Goal: Information Seeking & Learning: Learn about a topic

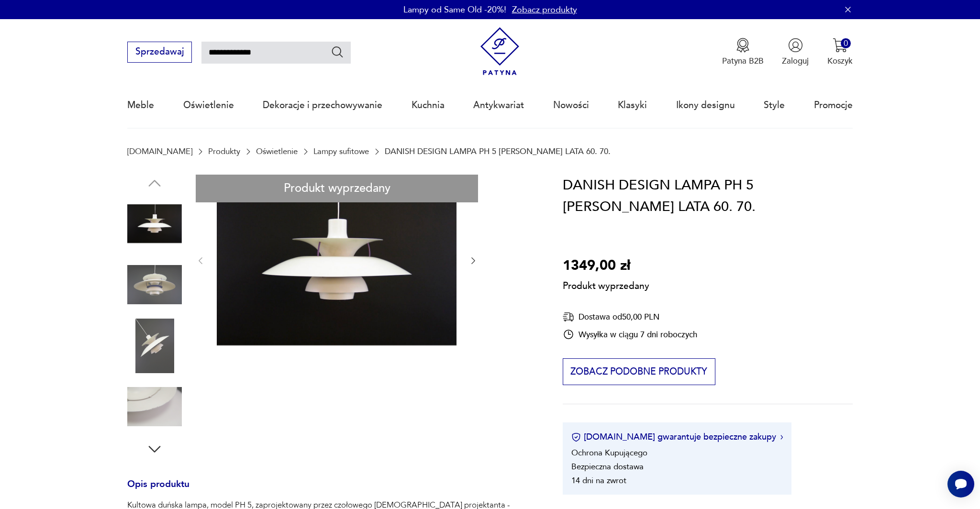
type input "**********"
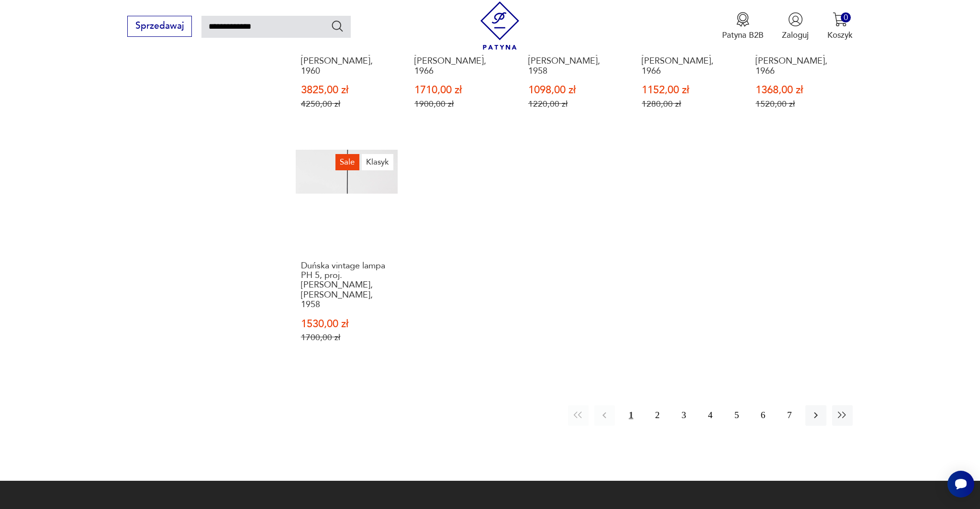
scroll to position [745, 0]
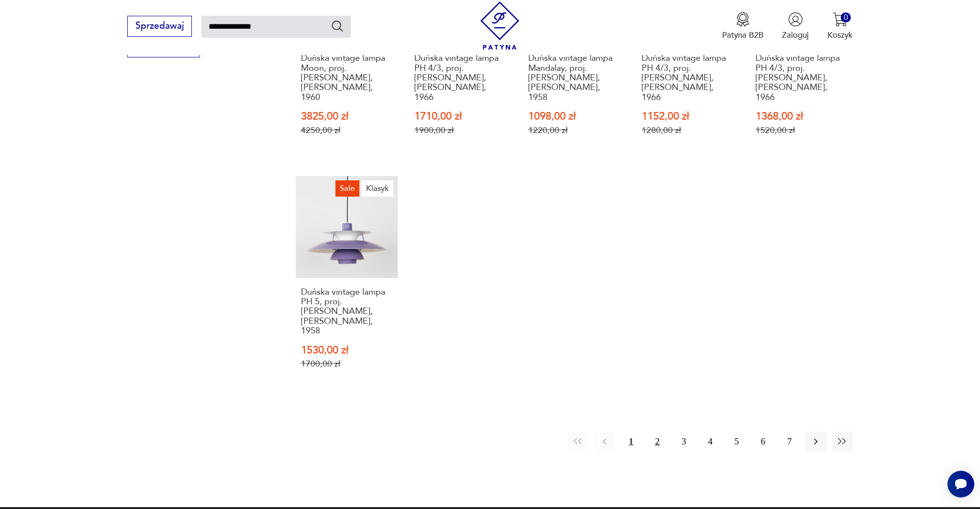
click at [664, 432] on button "2" at bounding box center [657, 442] width 21 height 21
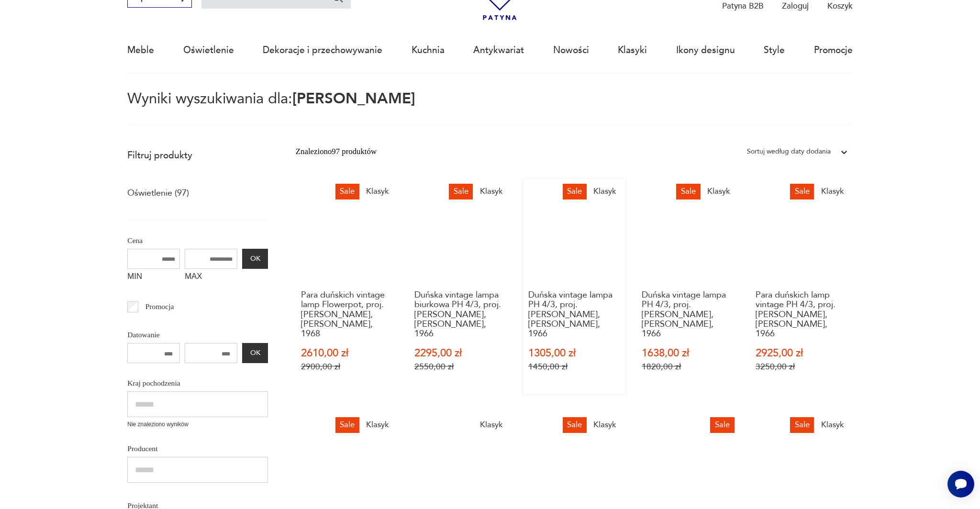
scroll to position [54, 0]
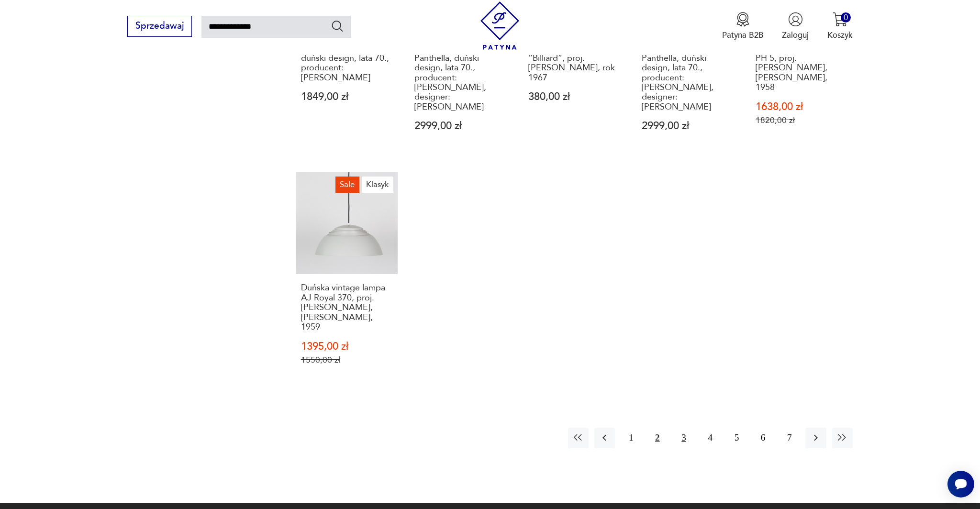
click at [687, 428] on button "3" at bounding box center [683, 438] width 21 height 21
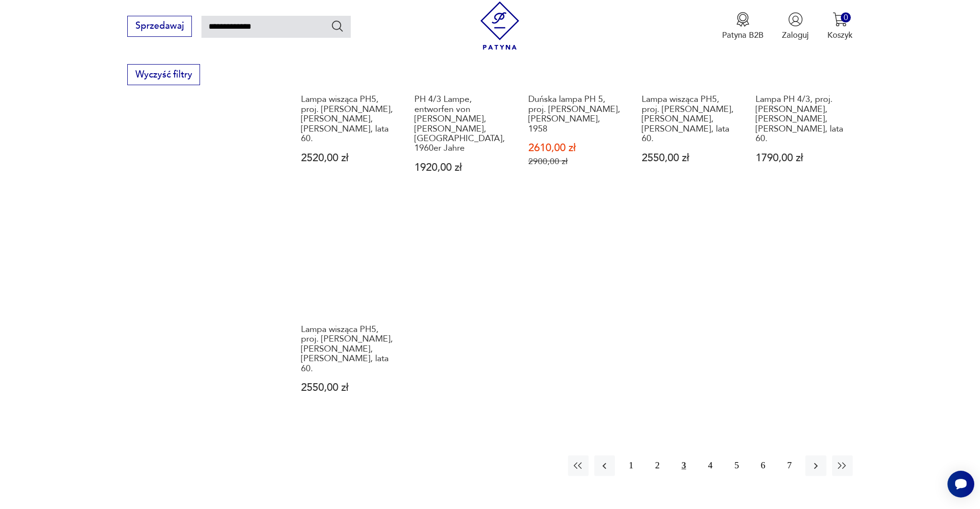
scroll to position [725, 0]
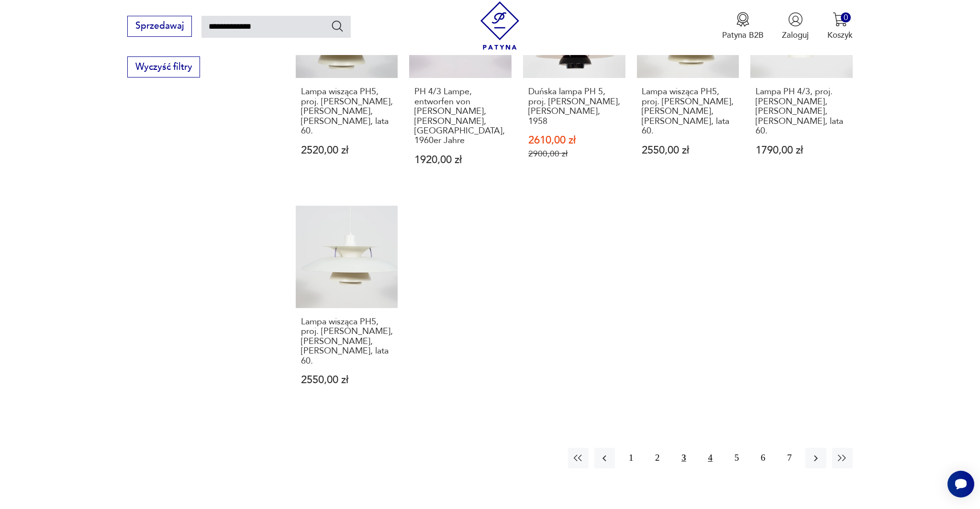
click at [706, 448] on button "4" at bounding box center [710, 458] width 21 height 21
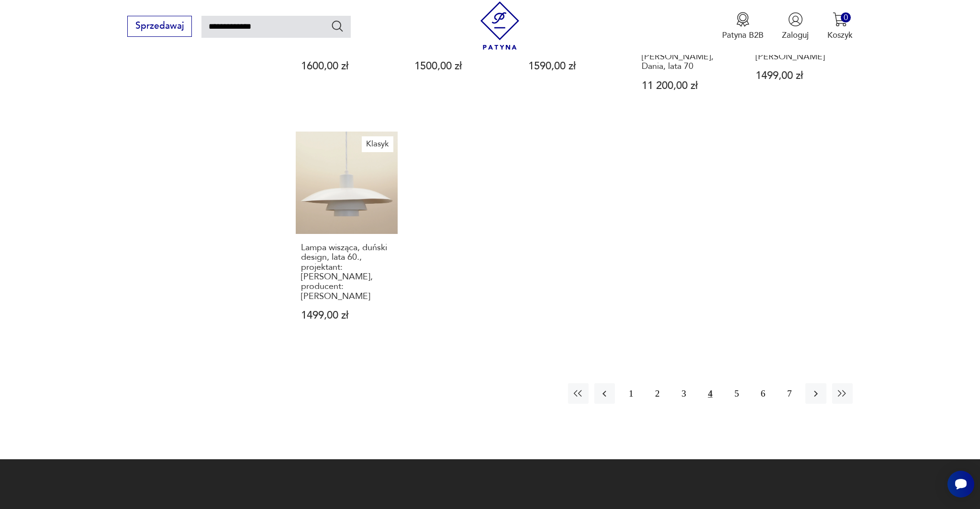
scroll to position [832, 0]
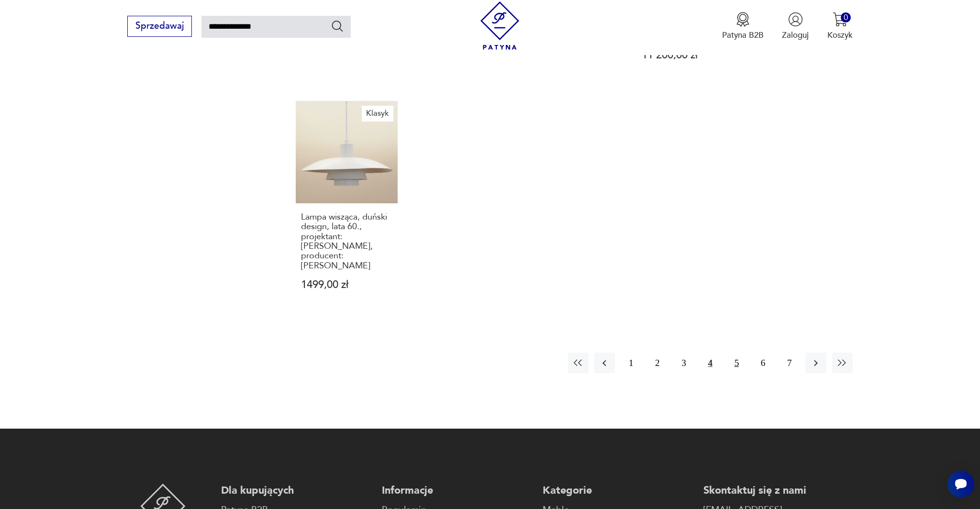
click at [733, 353] on button "5" at bounding box center [736, 363] width 21 height 21
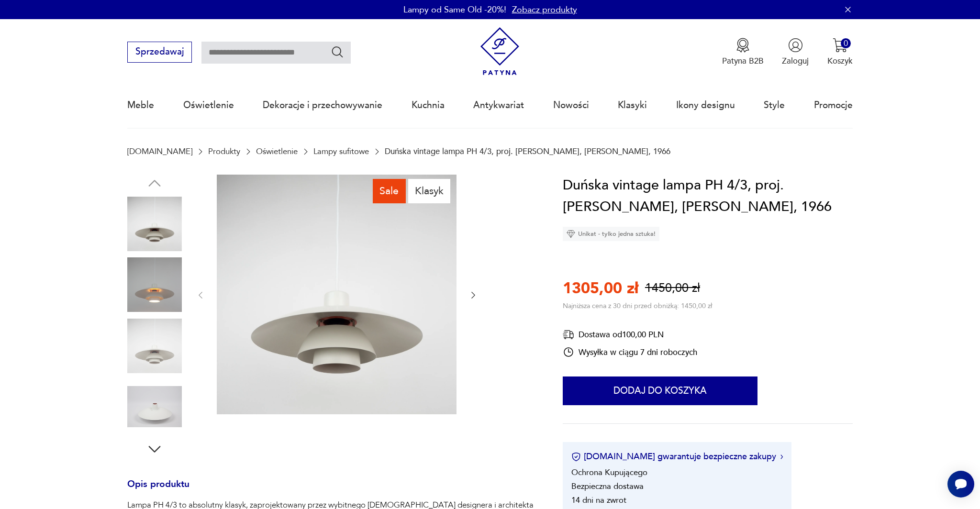
click at [474, 295] on icon "button" at bounding box center [473, 295] width 10 height 10
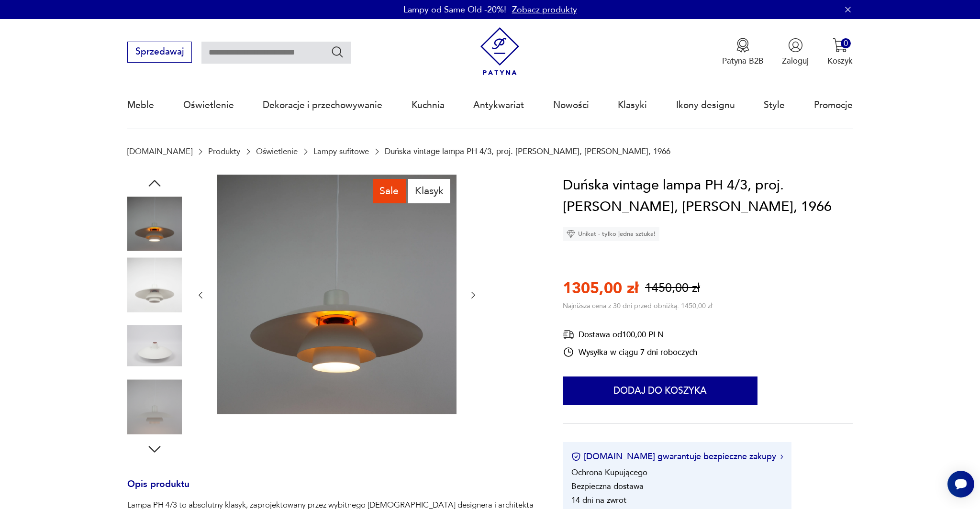
click at [474, 295] on icon "button" at bounding box center [473, 295] width 10 height 10
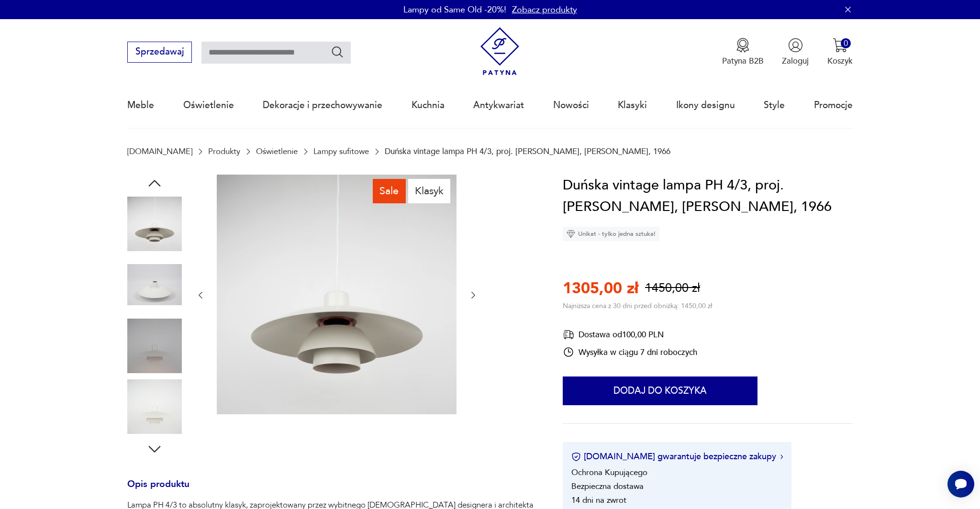
click at [474, 295] on icon "button" at bounding box center [473, 295] width 10 height 10
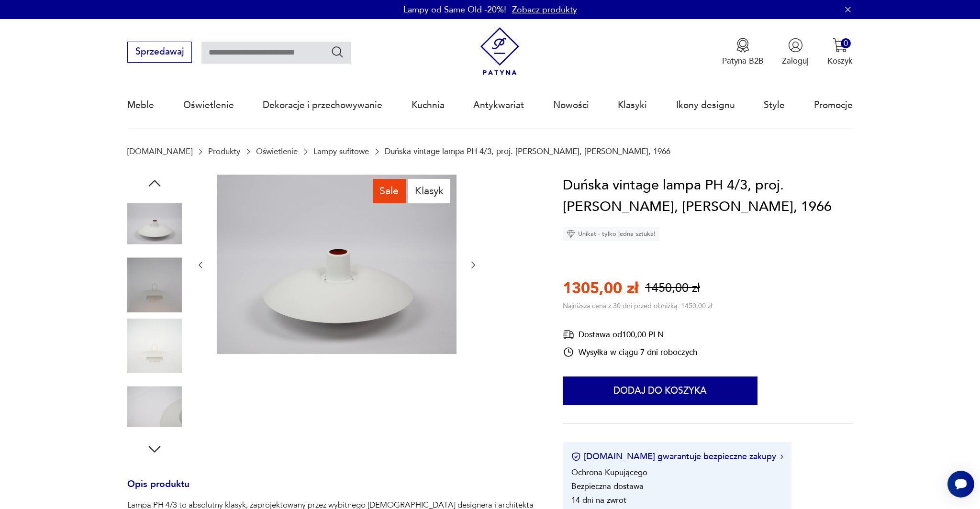
click at [474, 267] on icon "button" at bounding box center [473, 265] width 10 height 10
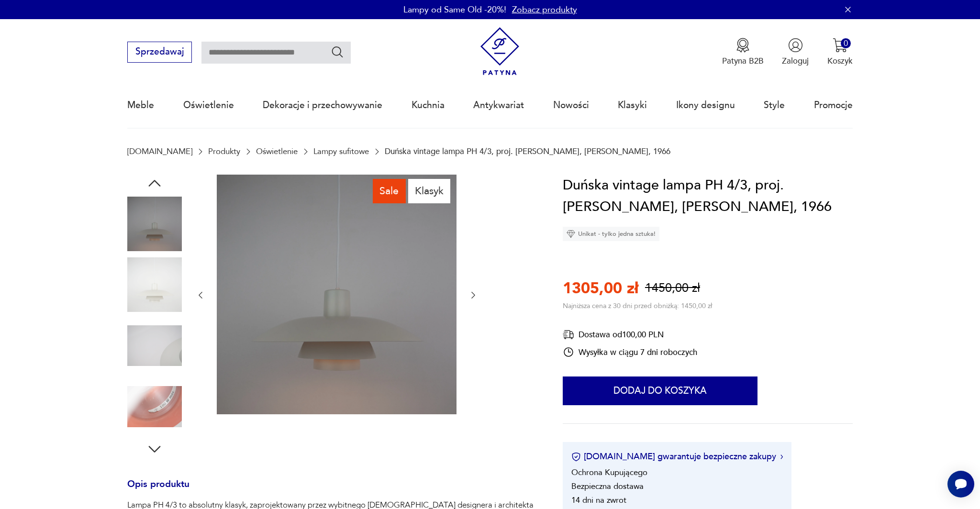
click at [470, 294] on icon "button" at bounding box center [473, 295] width 10 height 10
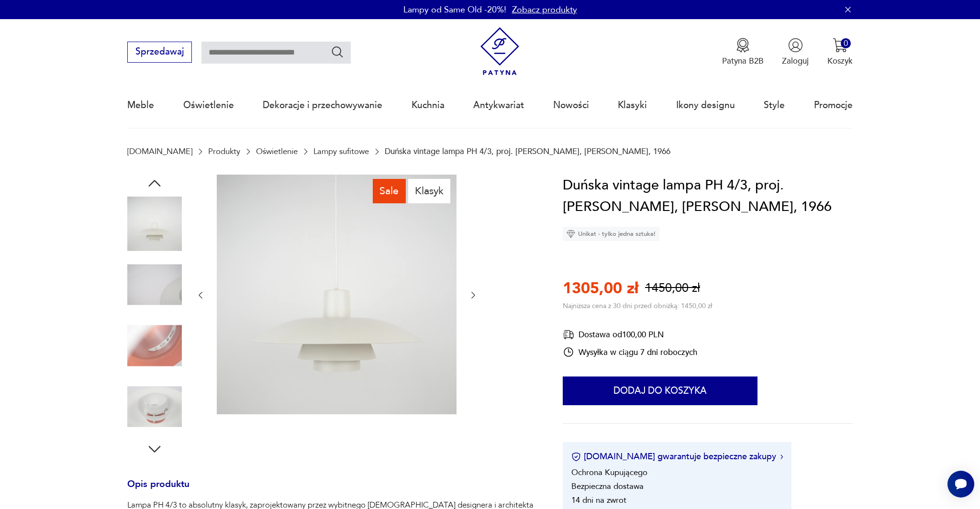
click at [469, 295] on icon "button" at bounding box center [473, 295] width 10 height 10
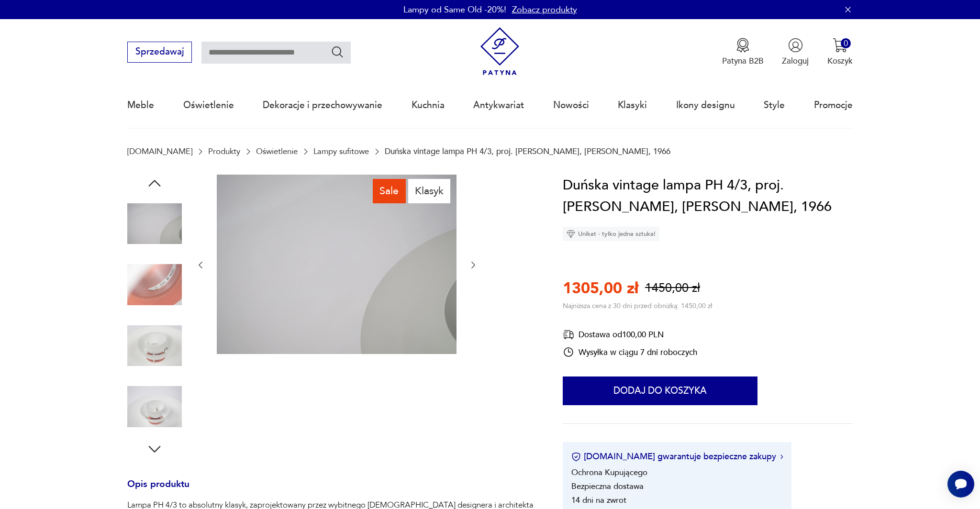
click at [469, 295] on div at bounding box center [337, 266] width 282 height 182
click at [470, 271] on button "button" at bounding box center [473, 265] width 10 height 11
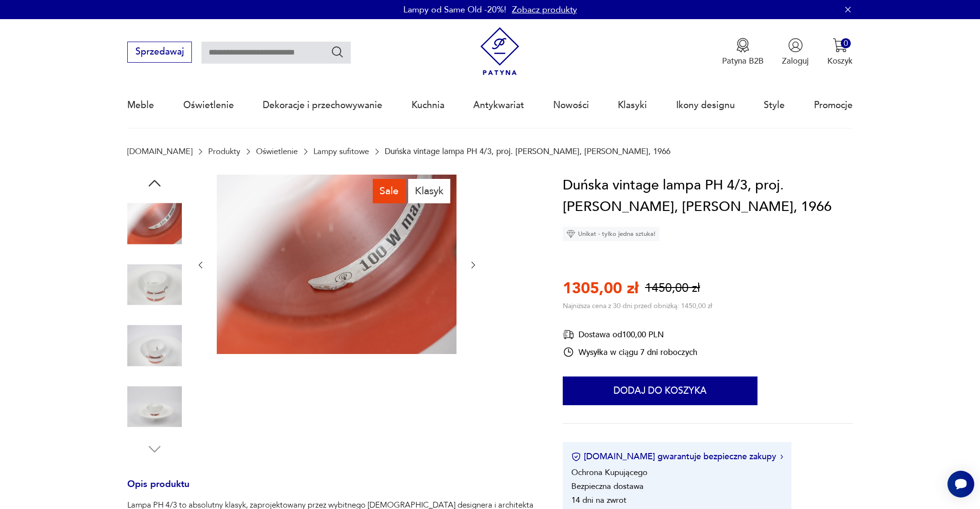
click at [471, 268] on icon "button" at bounding box center [473, 265] width 10 height 10
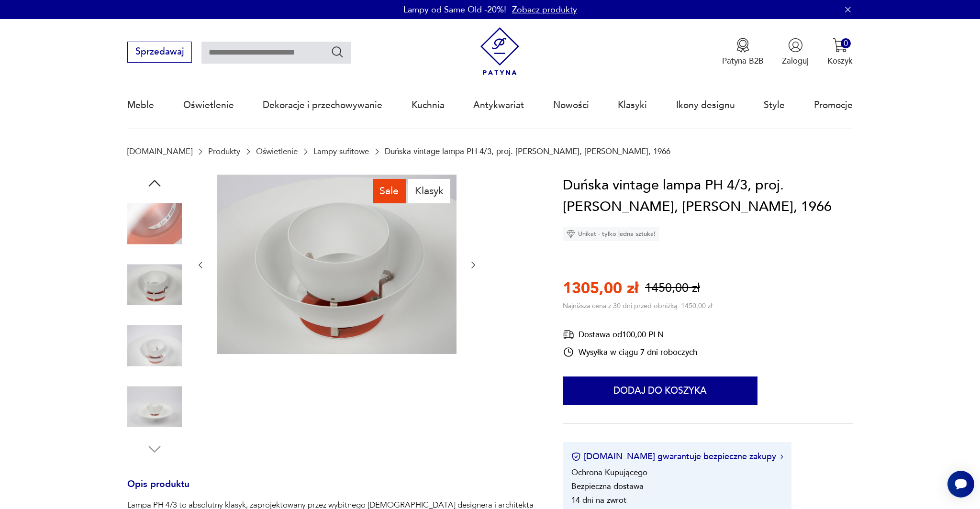
click at [471, 268] on icon "button" at bounding box center [473, 265] width 10 height 10
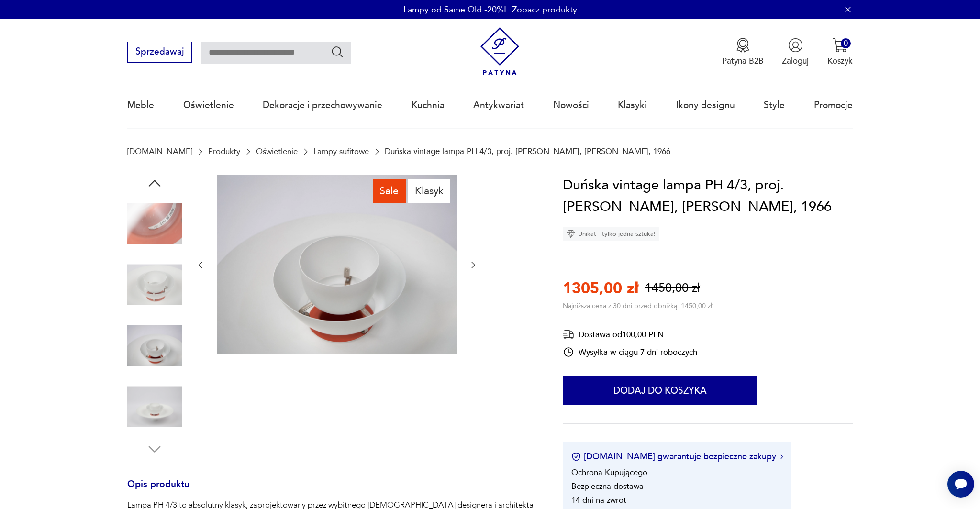
click at [471, 268] on icon "button" at bounding box center [473, 265] width 10 height 10
